Goal: Check status: Check status

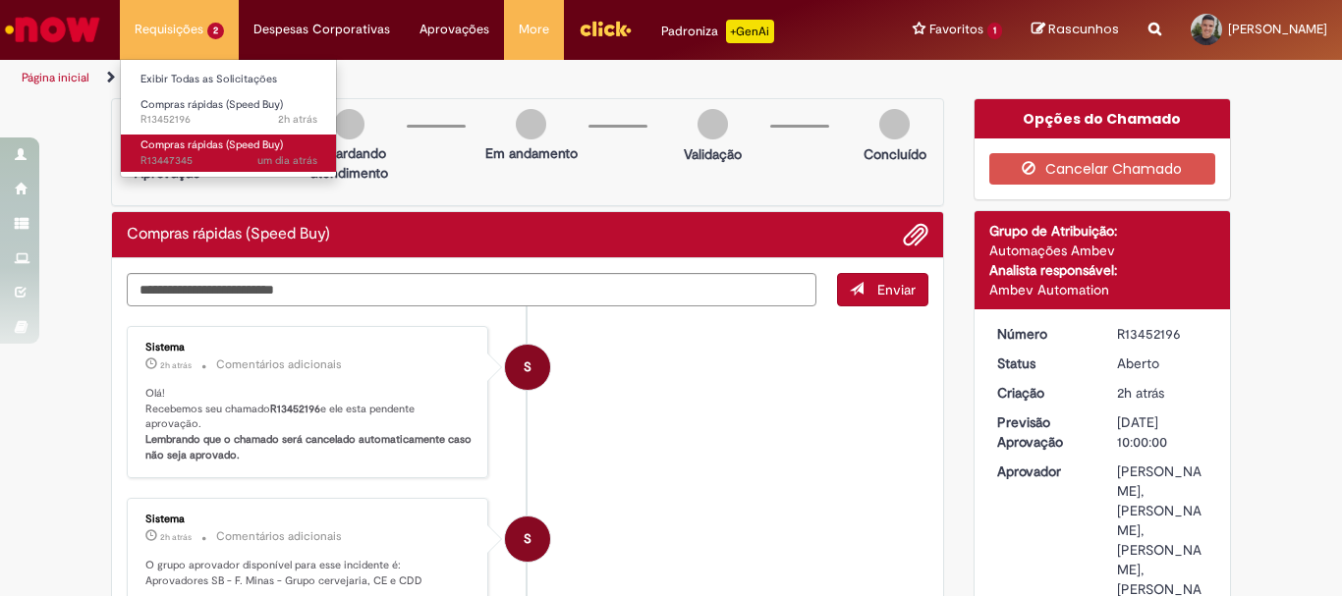
click at [192, 144] on span "Compras rápidas (Speed Buy)" at bounding box center [211, 145] width 142 height 15
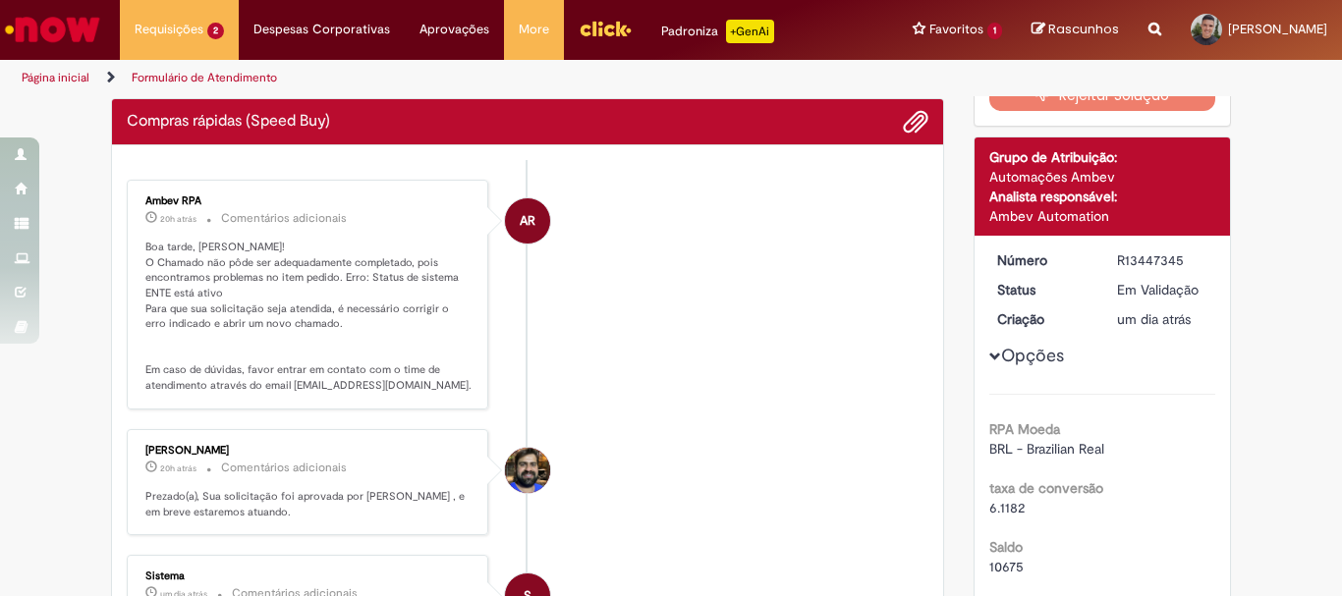
scroll to position [211, 0]
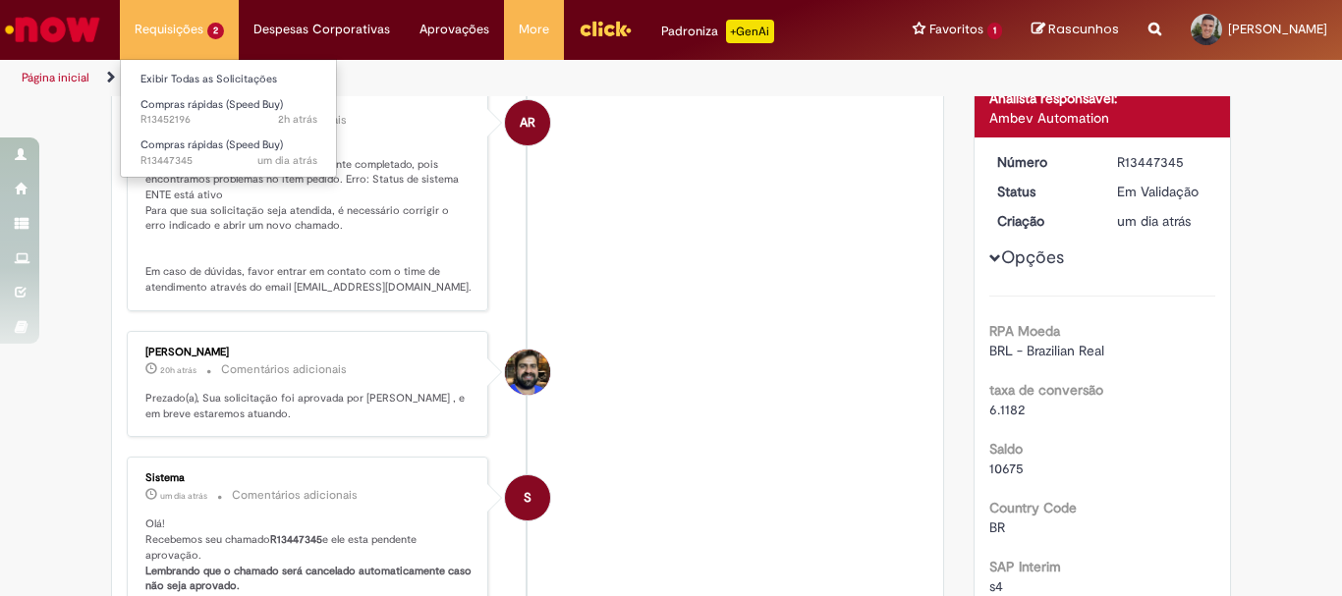
click at [153, 31] on li "Requisições 2 Exibir Todas as Solicitações Compras rápidas (Speed Buy) 2h atrás…" at bounding box center [179, 29] width 119 height 59
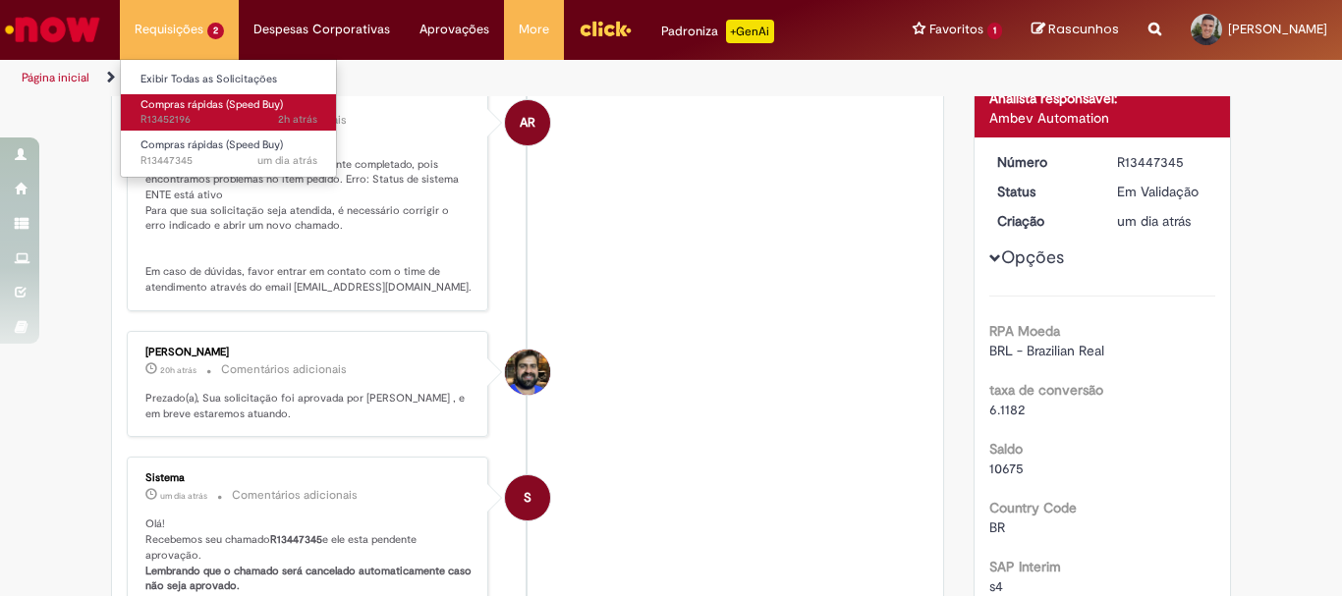
click at [181, 104] on span "Compras rápidas (Speed Buy)" at bounding box center [211, 104] width 142 height 15
click at [218, 124] on span "2h atrás 2 horas atrás R13452196" at bounding box center [228, 120] width 177 height 16
